Goal: Task Accomplishment & Management: Manage account settings

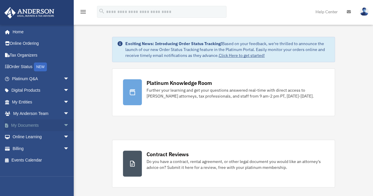
click at [63, 128] on span "arrow_drop_down" at bounding box center [69, 126] width 12 height 12
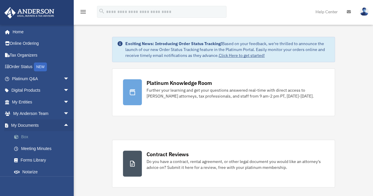
click at [30, 136] on link "Box" at bounding box center [43, 137] width 70 height 12
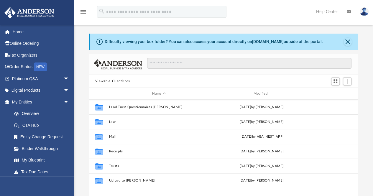
scroll to position [130, 265]
click at [347, 42] on button "Close" at bounding box center [348, 42] width 8 height 8
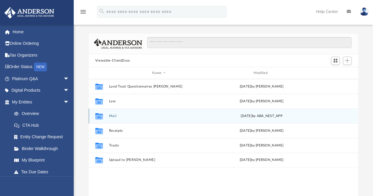
click at [112, 115] on button "Mail" at bounding box center [159, 116] width 100 height 4
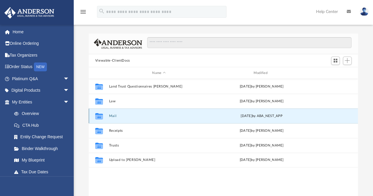
click at [112, 115] on button "Mail" at bounding box center [159, 116] width 100 height 4
click at [114, 115] on button "Mail" at bounding box center [159, 116] width 100 height 4
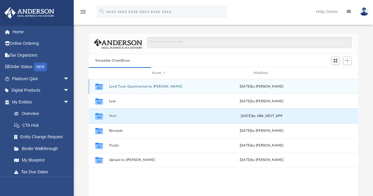
scroll to position [5, 5]
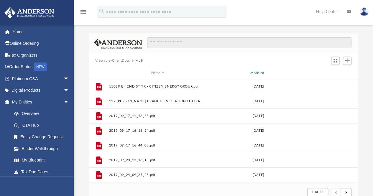
click at [263, 75] on div "Modified" at bounding box center [258, 73] width 98 height 5
click at [256, 73] on div "Modified" at bounding box center [258, 73] width 98 height 5
click at [261, 74] on div "Modified" at bounding box center [258, 73] width 98 height 5
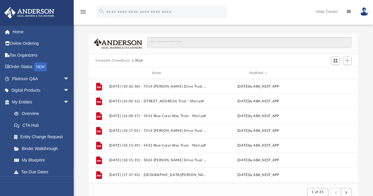
click at [368, 14] on img at bounding box center [364, 11] width 9 height 9
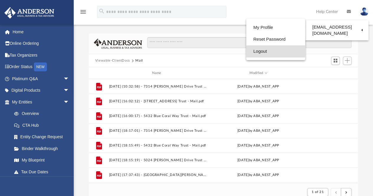
click at [264, 53] on link "Logout" at bounding box center [275, 51] width 59 height 12
